Goal: Information Seeking & Learning: Learn about a topic

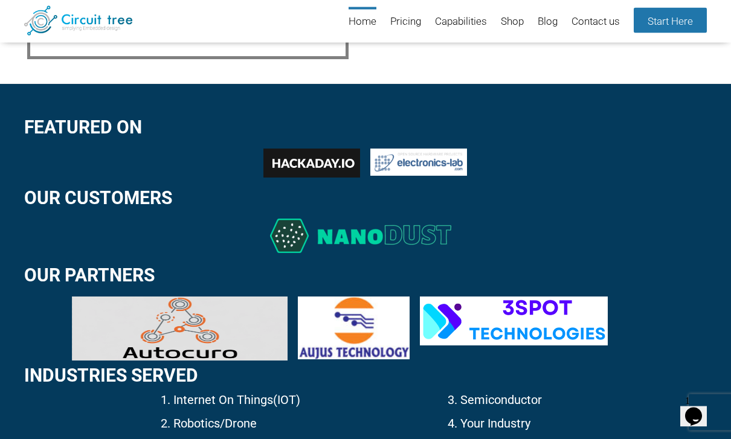
scroll to position [1588, 0]
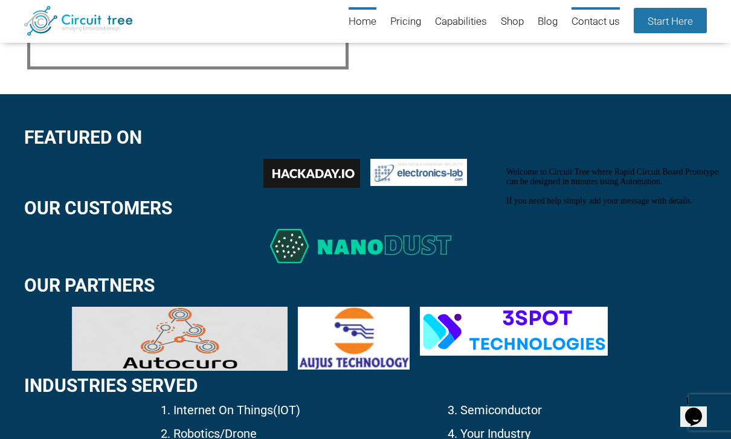
click at [597, 26] on link "Contact us" at bounding box center [596, 22] width 48 height 30
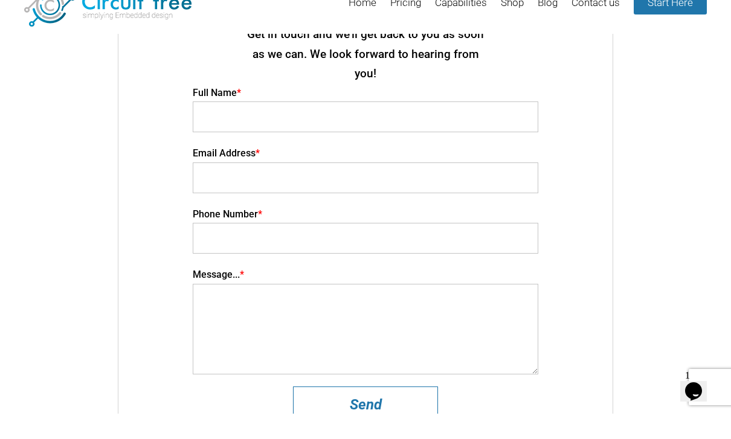
scroll to position [16, 0]
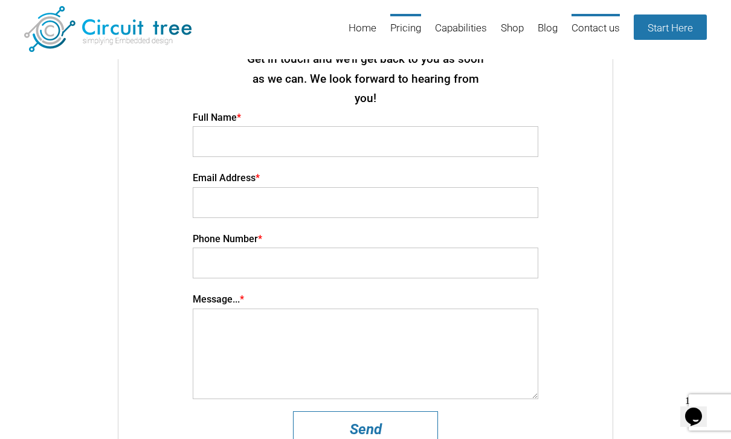
click at [404, 24] on link "Pricing" at bounding box center [405, 33] width 31 height 39
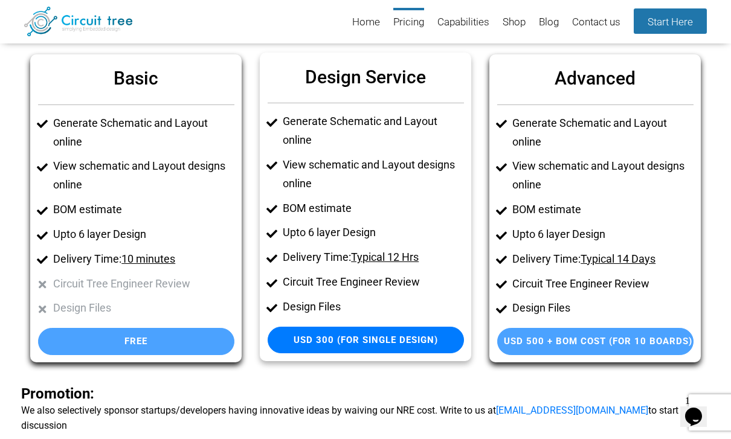
scroll to position [68, 0]
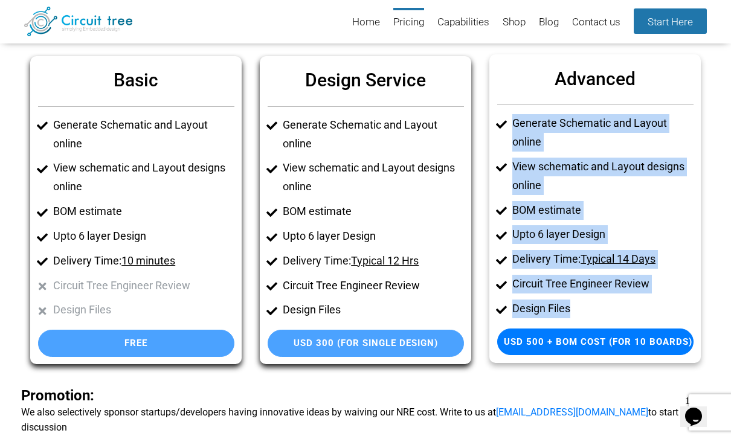
drag, startPoint x: 517, startPoint y: 107, endPoint x: 612, endPoint y: 306, distance: 220.3
click at [612, 306] on div "Advanced Generate Schematic and Layout online View schematic and Layout designs…" at bounding box center [596, 208] width 212 height 309
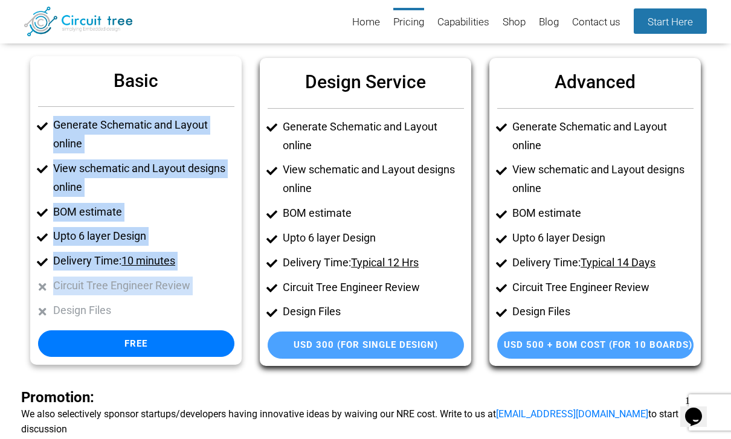
drag, startPoint x: 77, startPoint y: 102, endPoint x: 170, endPoint y: 290, distance: 209.8
click at [170, 290] on div "Basic Generate Schematic and Layout online View schematic and Layout designs on…" at bounding box center [136, 210] width 212 height 309
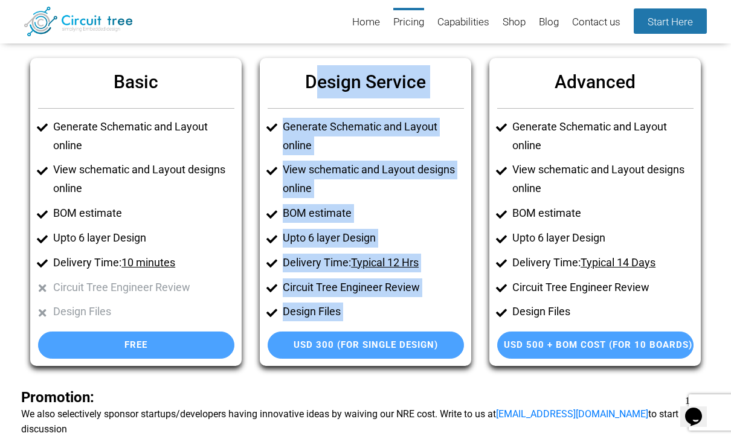
drag, startPoint x: 322, startPoint y: 83, endPoint x: 405, endPoint y: 361, distance: 289.7
click at [405, 361] on div "Design Service Generate Schematic and Layout online View schematic and Layout d…" at bounding box center [366, 212] width 230 height 309
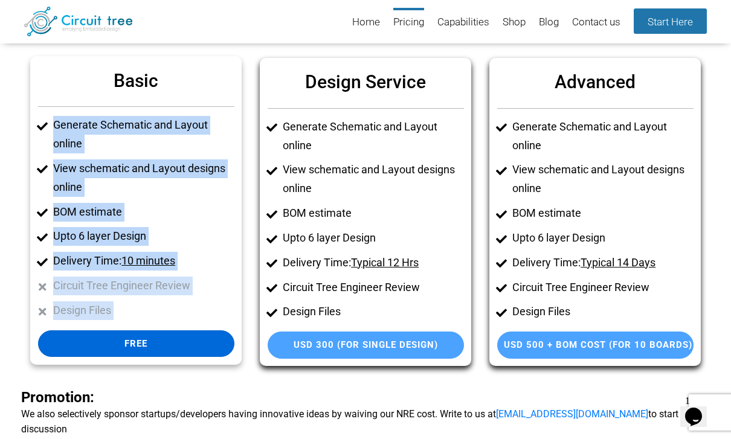
drag, startPoint x: 53, startPoint y: 109, endPoint x: 130, endPoint y: 342, distance: 244.5
click at [131, 342] on div "Basic Generate Schematic and Layout online View schematic and Layout designs on…" at bounding box center [136, 210] width 212 height 309
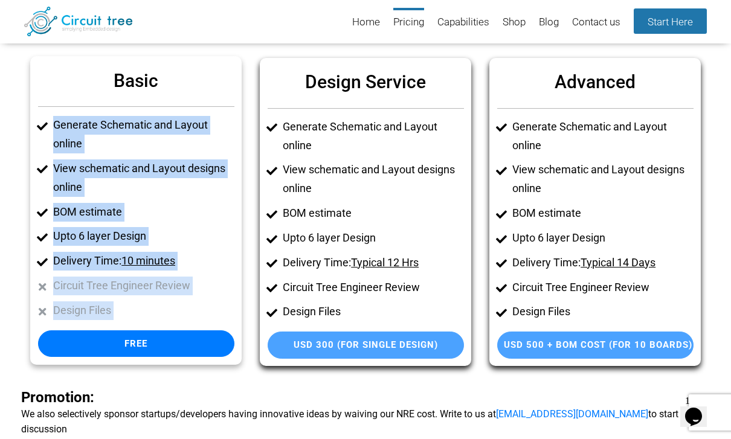
click at [149, 262] on u "10 minutes" at bounding box center [148, 260] width 54 height 13
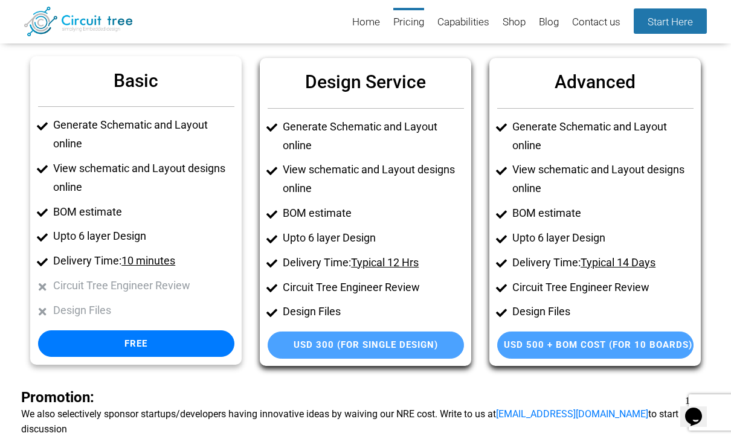
click at [149, 257] on u "10 minutes" at bounding box center [148, 260] width 54 height 13
click at [146, 255] on u "10 minutes" at bounding box center [148, 260] width 54 height 13
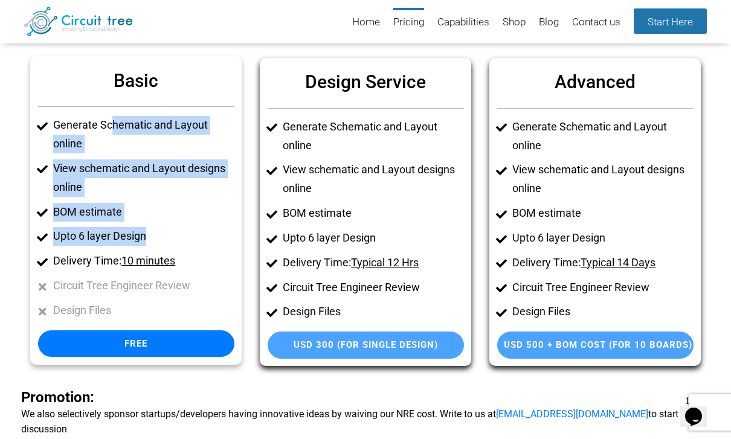
drag, startPoint x: 112, startPoint y: 125, endPoint x: 168, endPoint y: 228, distance: 117.7
click at [168, 229] on ul "Generate Schematic and Layout online View schematic and Layout designs online B…" at bounding box center [136, 218] width 196 height 204
click at [170, 230] on li "Upto 6 layer Design" at bounding box center [143, 236] width 181 height 19
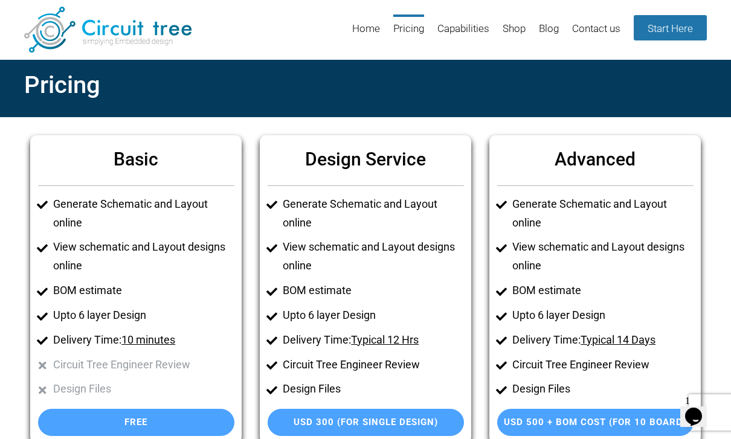
scroll to position [0, 0]
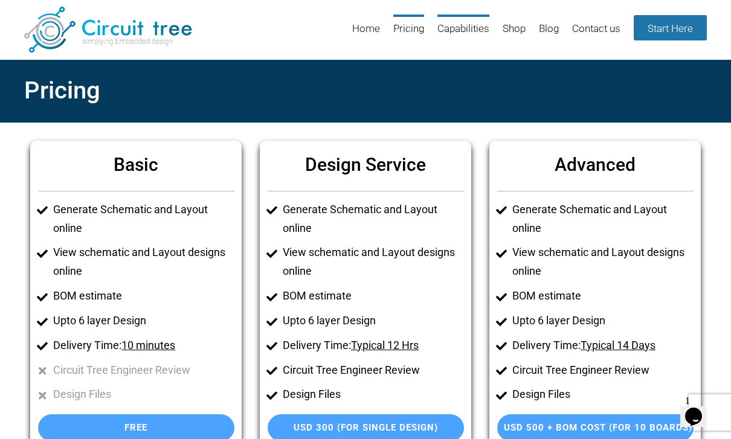
click at [472, 31] on link "Capabilities" at bounding box center [464, 34] width 52 height 39
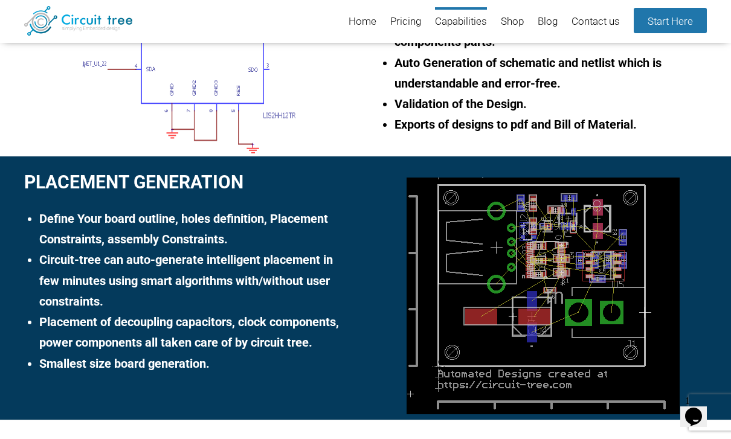
scroll to position [569, 0]
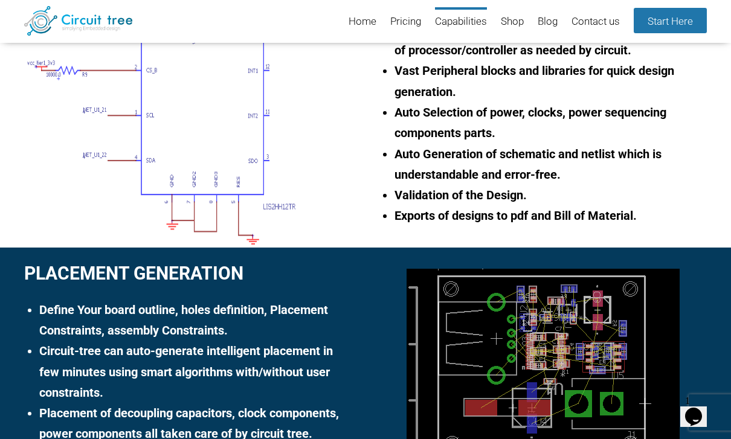
click at [383, 22] on li "Pricing" at bounding box center [399, 22] width 43 height 30
click at [374, 22] on ul "Home Pricing Capabilities Shop Blog Contact us Start Here" at bounding box center [528, 22] width 383 height 30
click at [369, 22] on link "Home" at bounding box center [363, 22] width 28 height 30
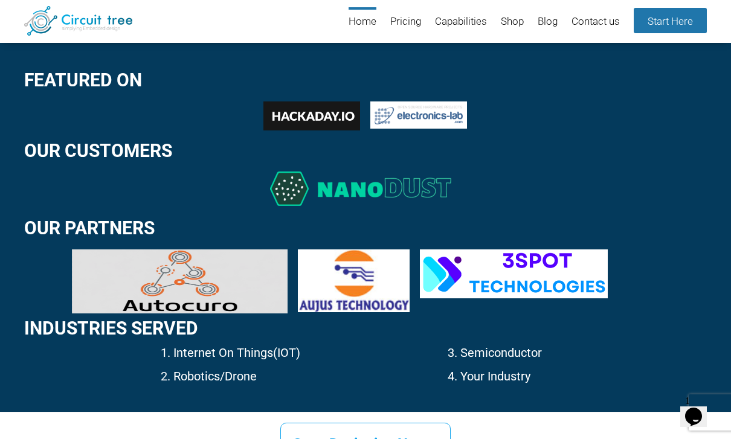
scroll to position [1423, 0]
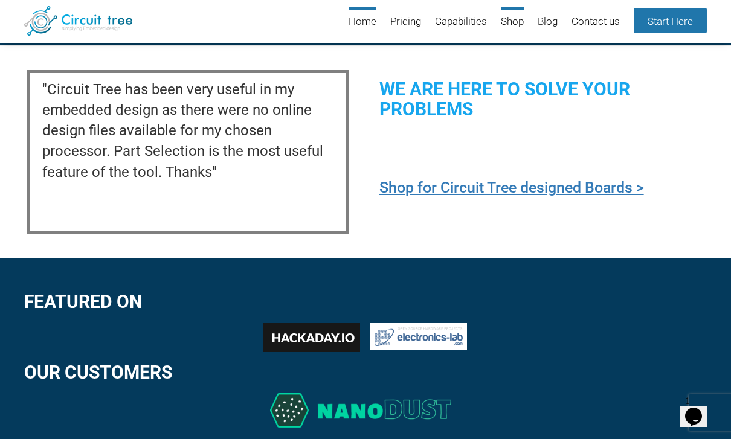
click at [507, 18] on link "Shop" at bounding box center [512, 22] width 23 height 30
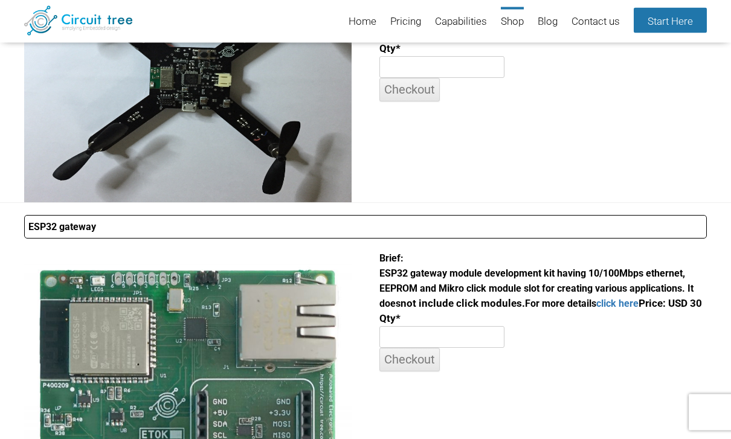
click at [495, 252] on div "Brief: ESP32 gateway module development kit having 10/100Mbps ethernet, EEPROM …" at bounding box center [544, 311] width 328 height 121
